Goal: Complete application form: Complete application form

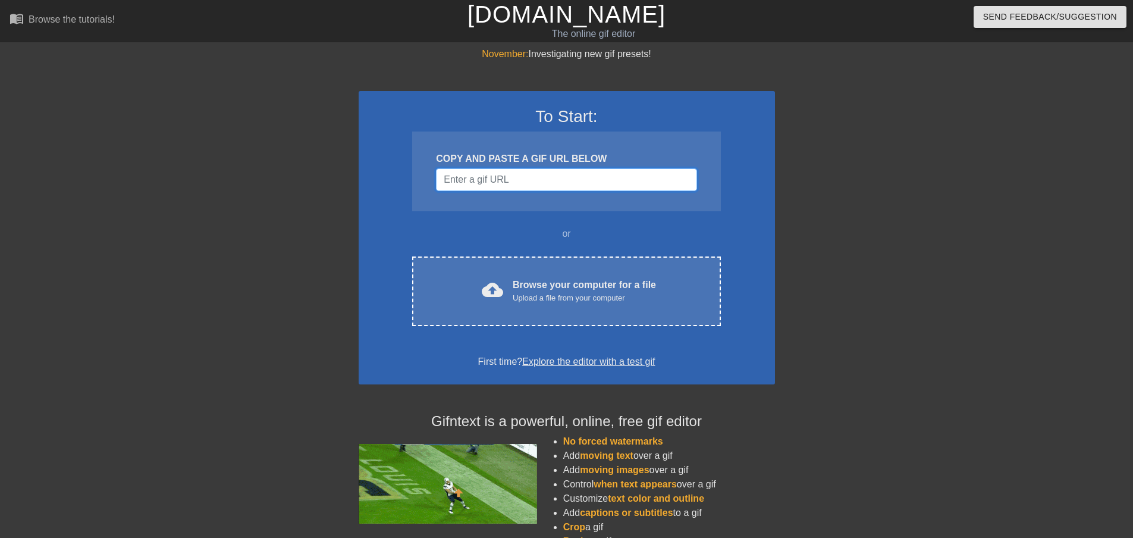
click at [553, 173] on input "Username" at bounding box center [566, 179] width 261 height 23
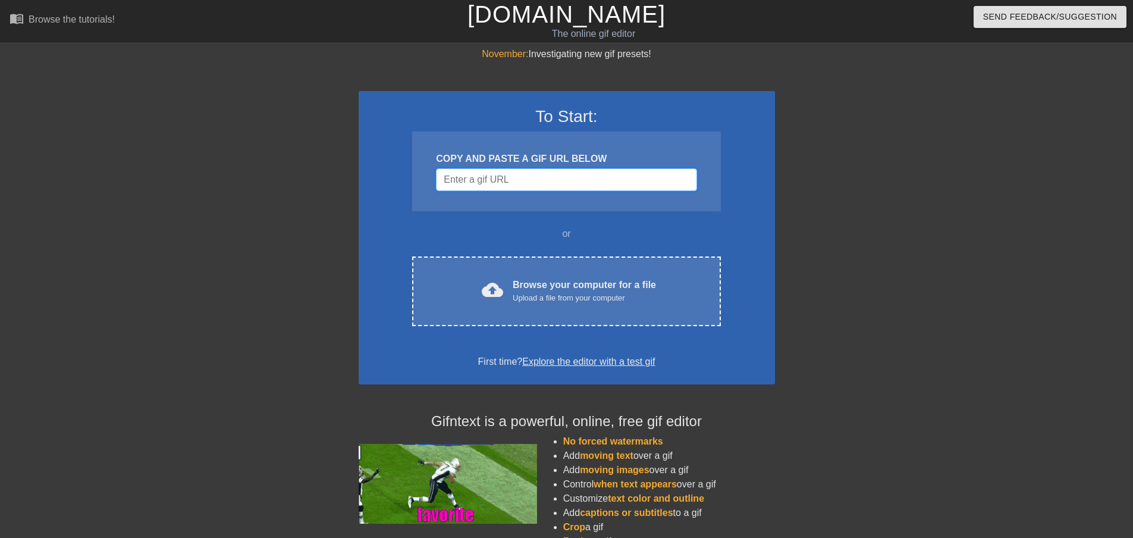
click at [500, 172] on input "Username" at bounding box center [566, 179] width 261 height 23
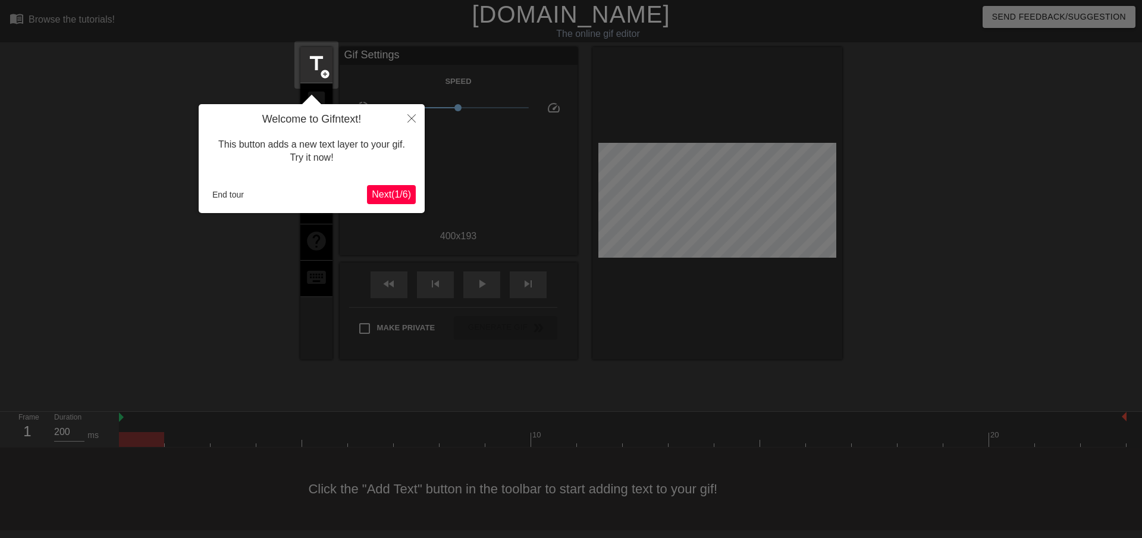
click at [403, 195] on span "Next ( 1 / 6 )" at bounding box center [391, 194] width 39 height 10
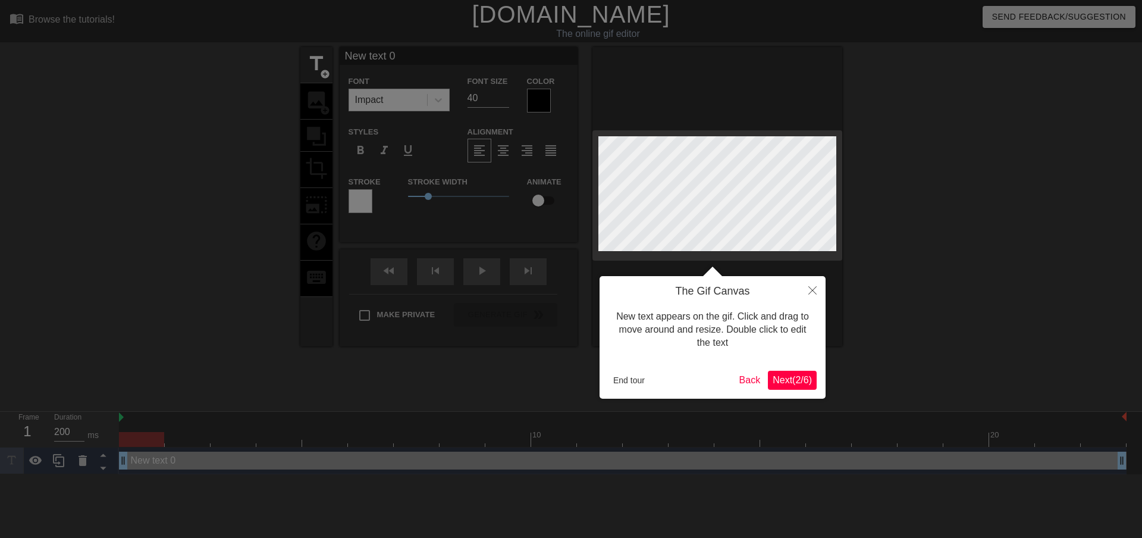
click at [796, 381] on span "Next ( 2 / 6 )" at bounding box center [792, 380] width 39 height 10
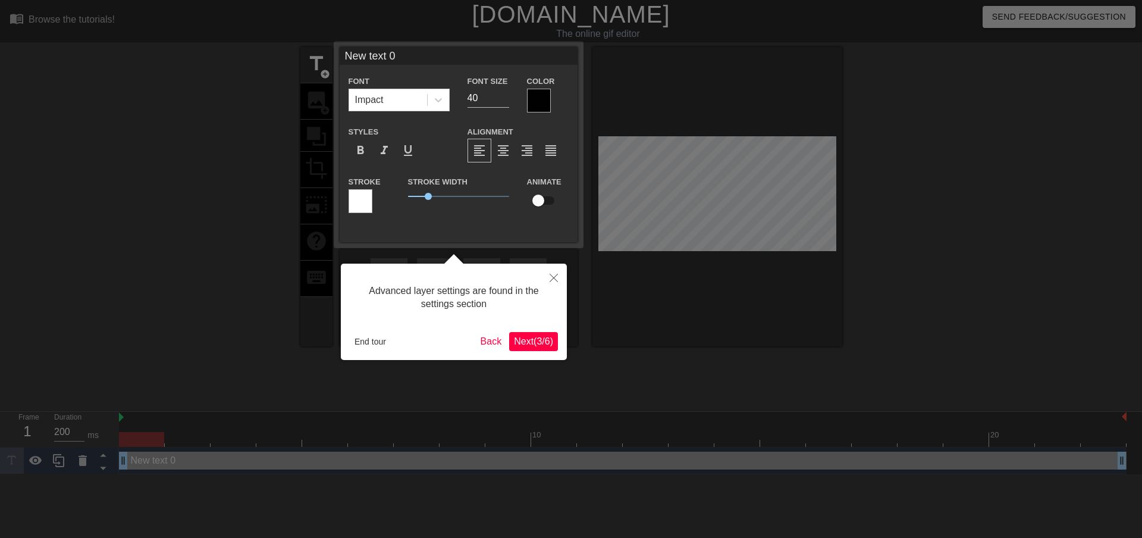
click at [522, 345] on span "Next ( 3 / 6 )" at bounding box center [533, 341] width 39 height 10
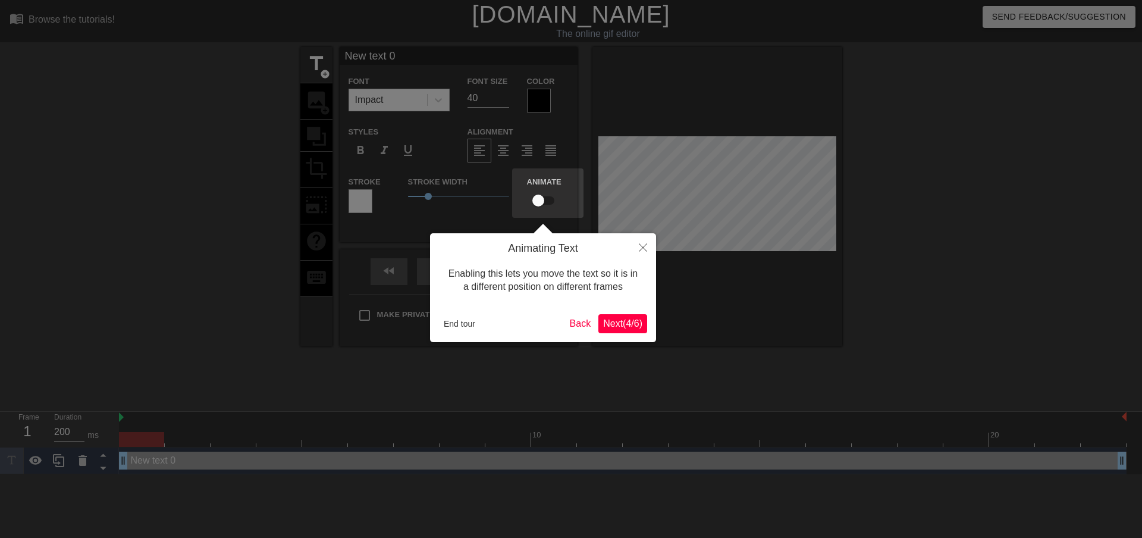
click at [619, 324] on span "Next ( 4 / 6 )" at bounding box center [622, 323] width 39 height 10
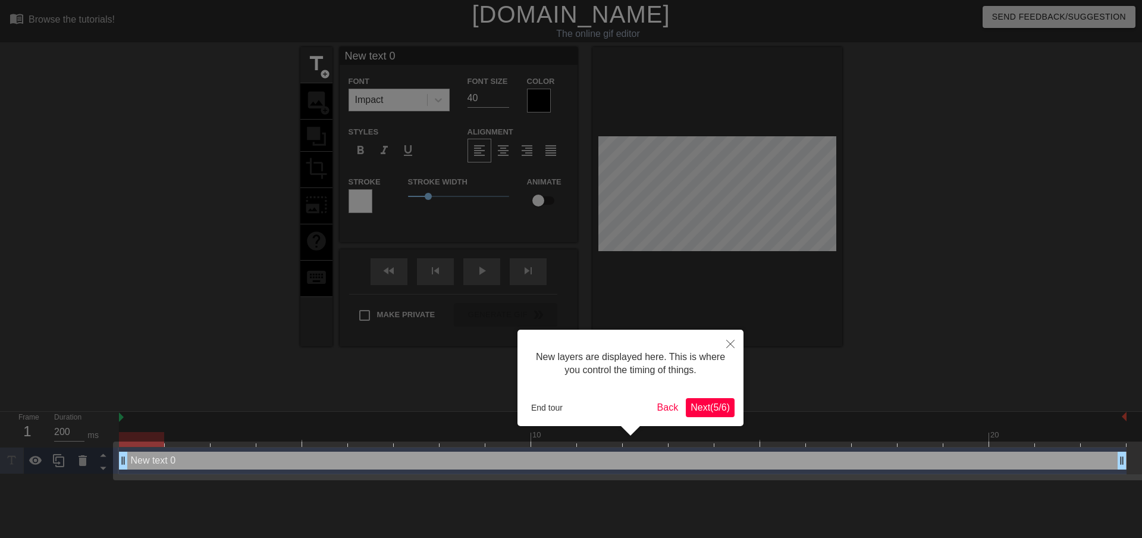
click at [706, 406] on span "Next ( 5 / 6 )" at bounding box center [710, 407] width 39 height 10
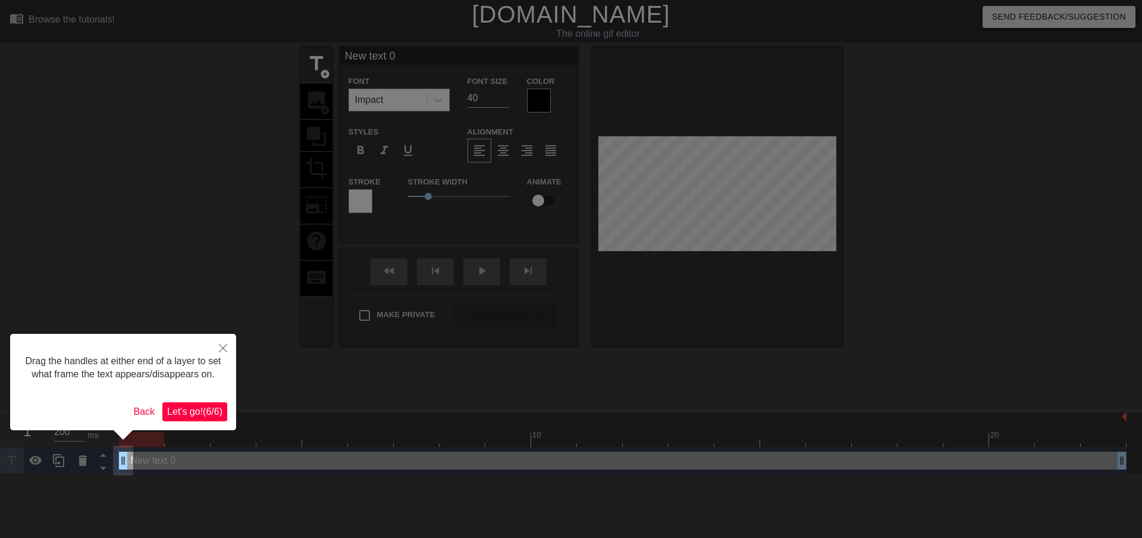
click at [184, 409] on span "Let's go! ( 6 / 6 )" at bounding box center [194, 411] width 55 height 10
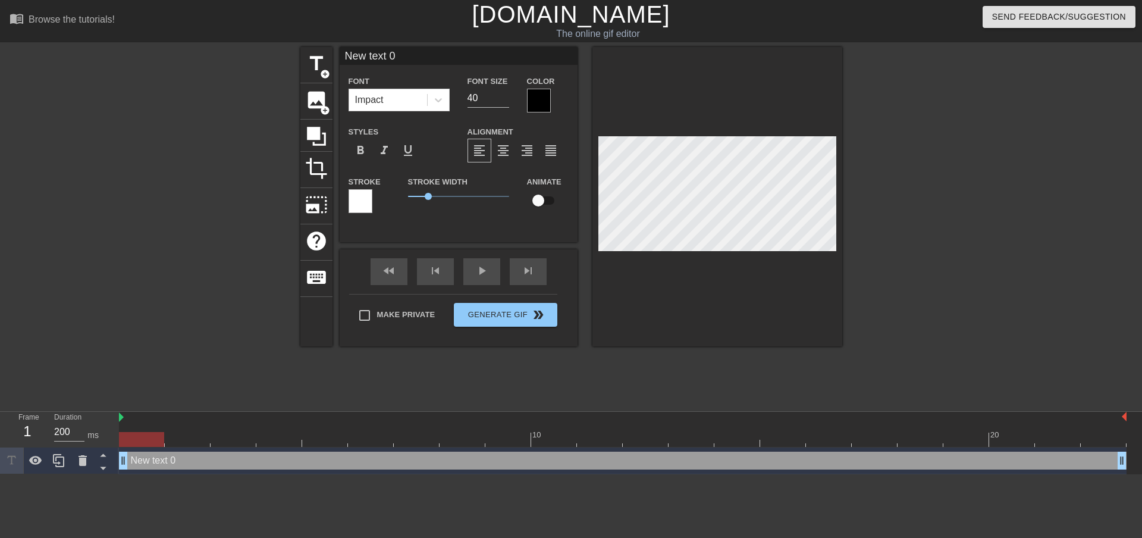
scroll to position [2, 3]
type input "J"
type textarea "J"
type input "Je"
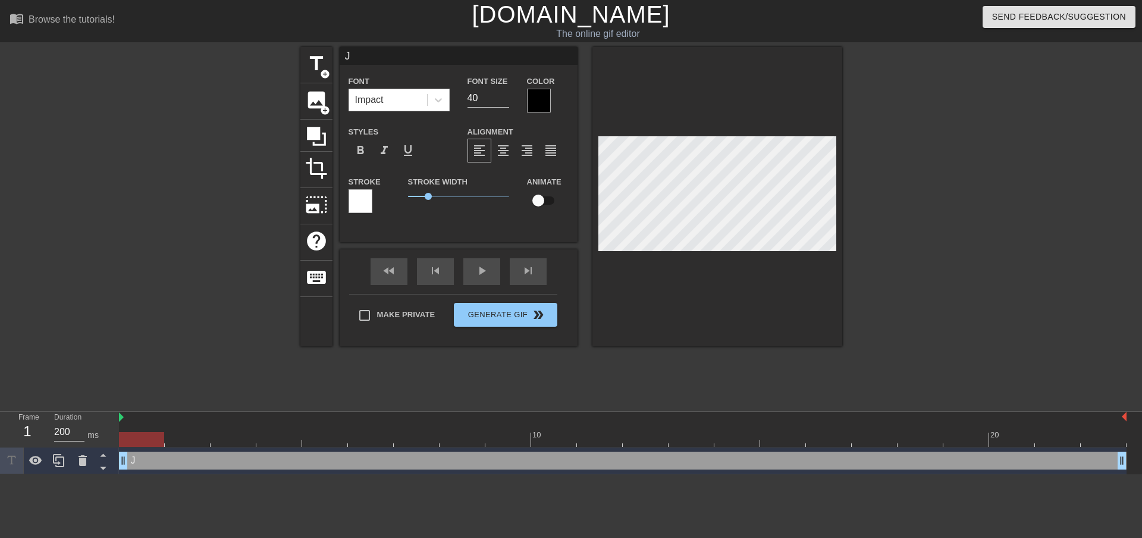
type textarea "Je"
type input "Jer"
type textarea "Jer"
type input "[PERSON_NAME]"
type textarea "[PERSON_NAME]"
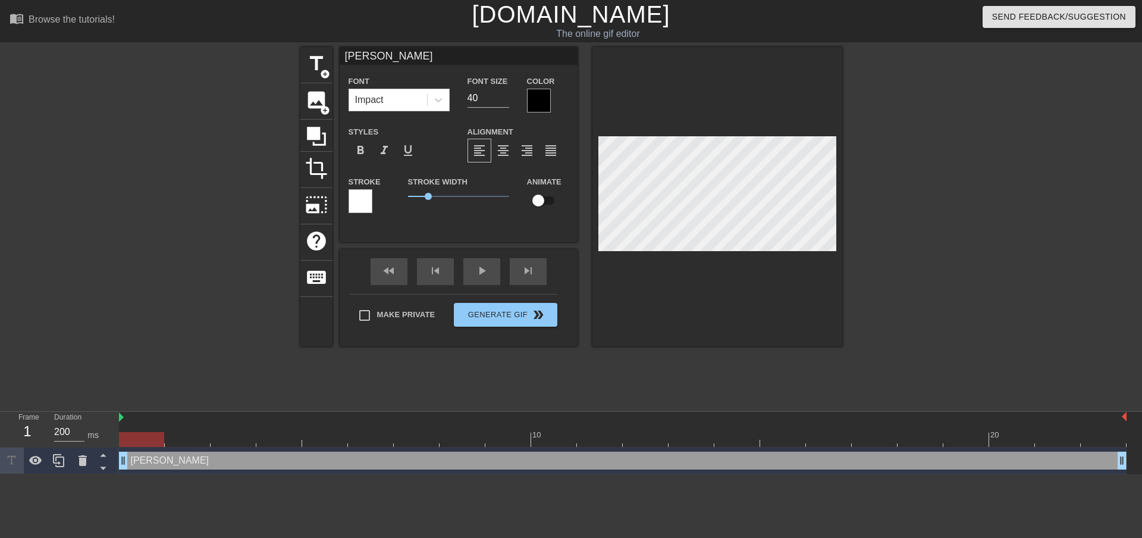
type input "Jerem"
type textarea "Jerem"
type input "[PERSON_NAME]"
type textarea "[PERSON_NAME]"
type input "Jer"
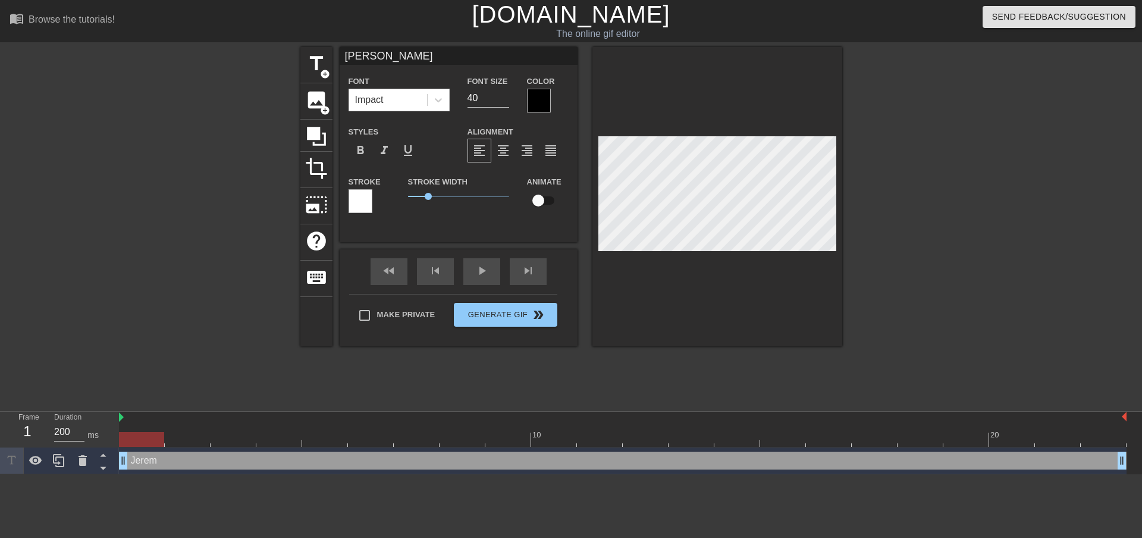
type textarea "Jer"
type input "Je"
type textarea "Je"
type input "J"
type textarea "J"
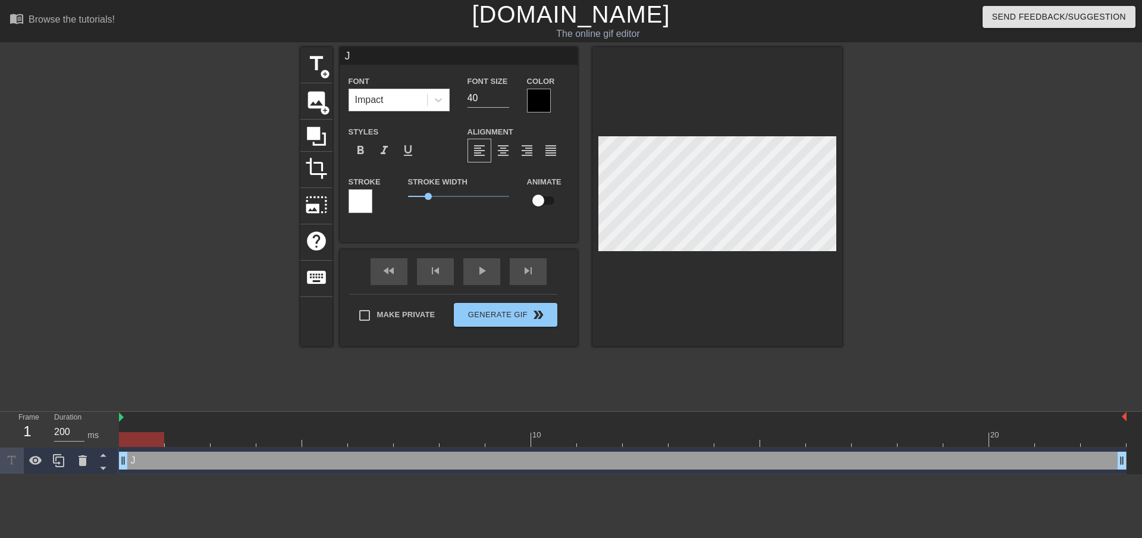
type input "[PERSON_NAME]"
type textarea "[PERSON_NAME]"
type input "Jér"
type textarea "Jér"
type input "[PERSON_NAME]"
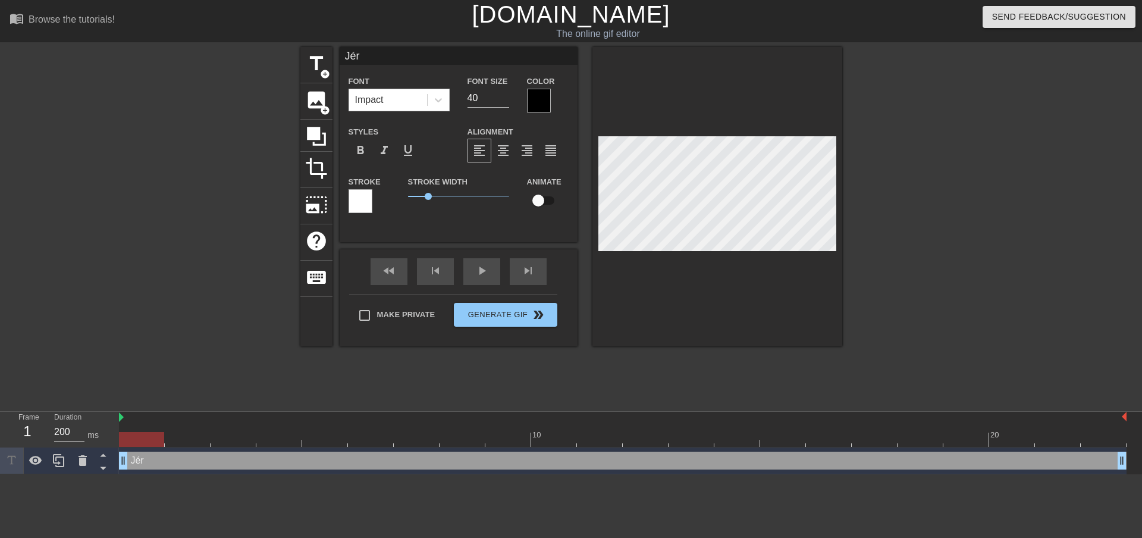
type textarea "[PERSON_NAME]"
type input "Jérém"
type textarea "Jérém"
type input "[PERSON_NAME]"
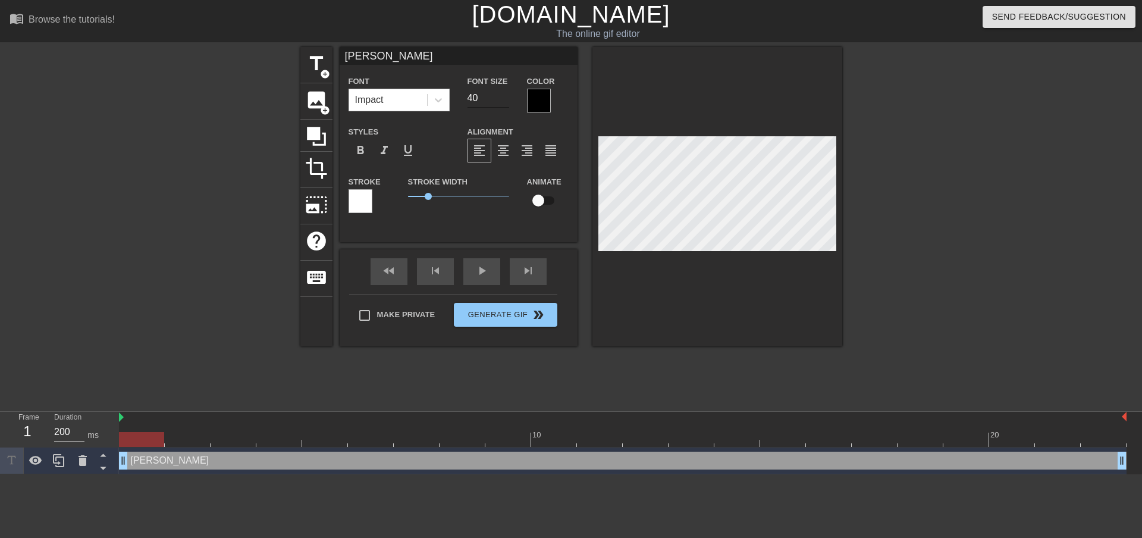
type textarea "[PERSON_NAME]"
click at [503, 101] on input "39" at bounding box center [489, 98] width 42 height 19
click at [503, 101] on input "38" at bounding box center [489, 98] width 42 height 19
click at [503, 101] on input "37" at bounding box center [489, 98] width 42 height 19
click at [503, 101] on input "36" at bounding box center [489, 98] width 42 height 19
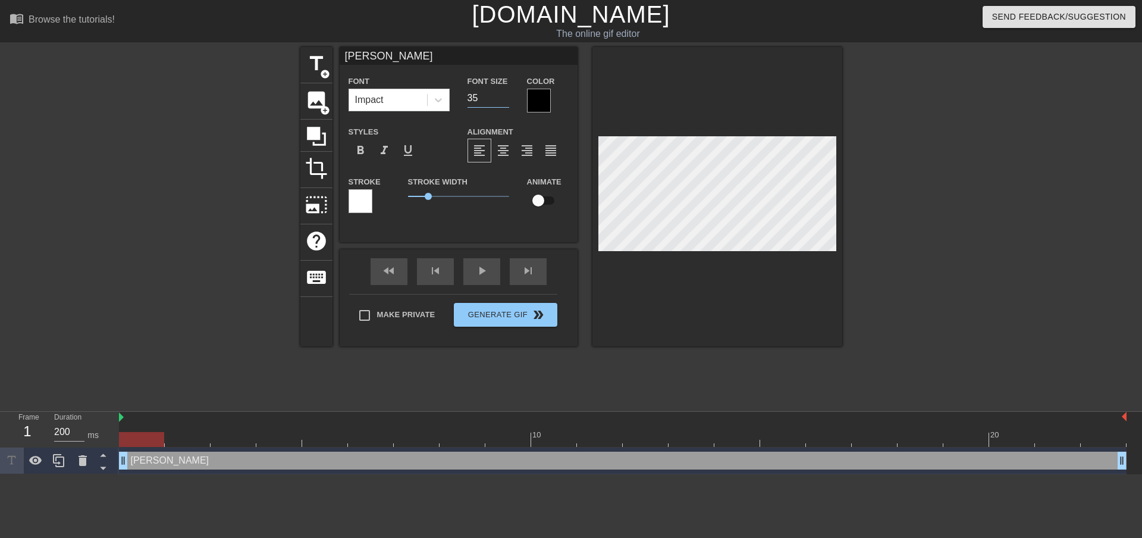
click at [503, 101] on input "35" at bounding box center [489, 98] width 42 height 19
click at [504, 101] on input "34" at bounding box center [489, 98] width 42 height 19
click at [504, 101] on input "33" at bounding box center [489, 98] width 42 height 19
click at [504, 101] on input "32" at bounding box center [489, 98] width 42 height 19
click at [504, 101] on input "31" at bounding box center [489, 98] width 42 height 19
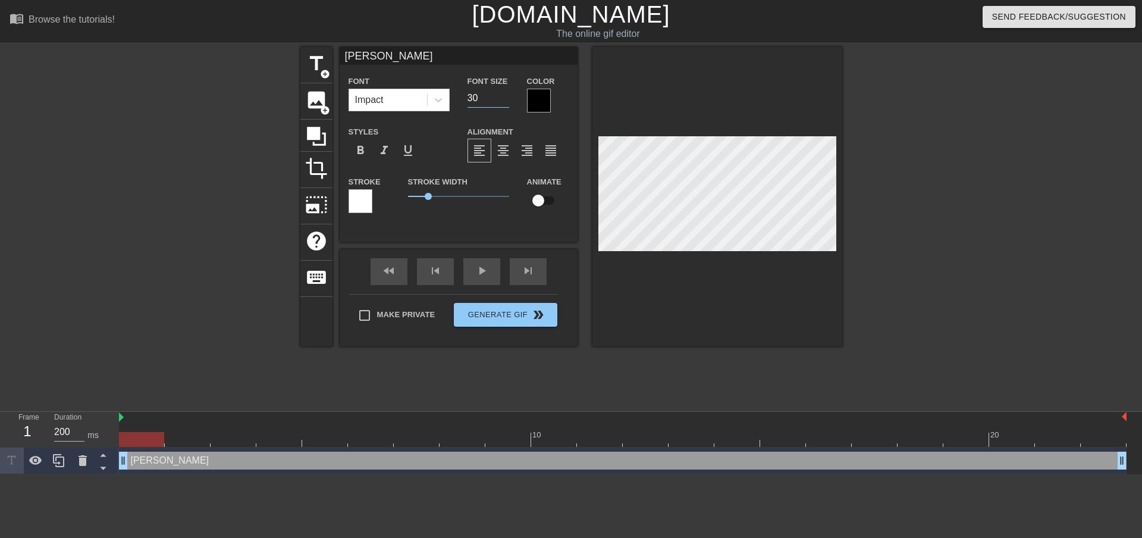
click at [504, 101] on input "30" at bounding box center [489, 98] width 42 height 19
click at [504, 101] on input "29" at bounding box center [489, 98] width 42 height 19
click at [504, 101] on input "28" at bounding box center [489, 98] width 42 height 19
click at [505, 101] on input "27" at bounding box center [489, 98] width 42 height 19
click at [505, 101] on input "26" at bounding box center [489, 98] width 42 height 19
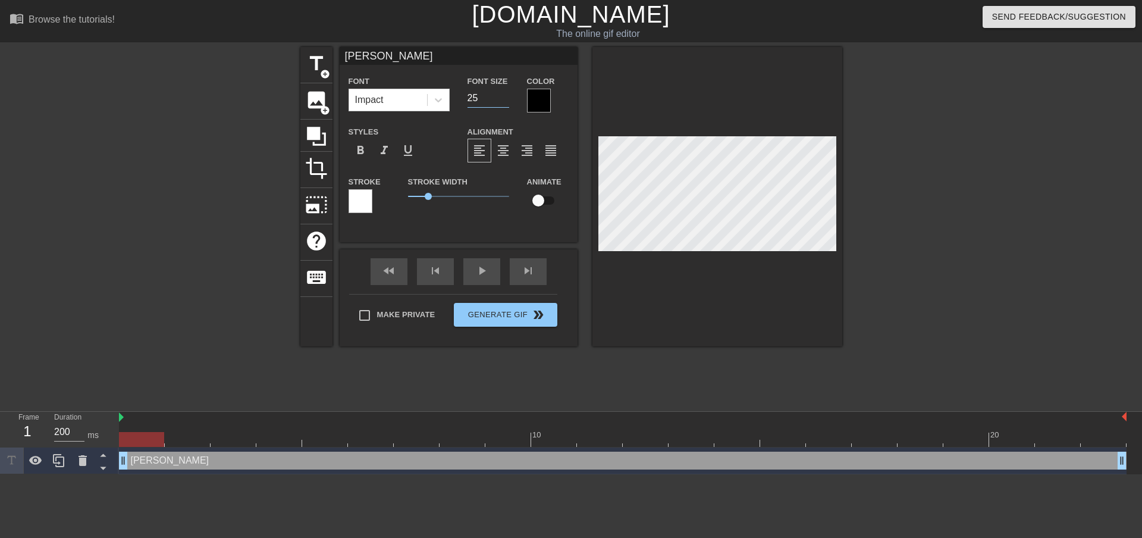
type input "25"
click at [505, 101] on input "25" at bounding box center [489, 98] width 42 height 19
